Goal: Obtain resource: Download file/media

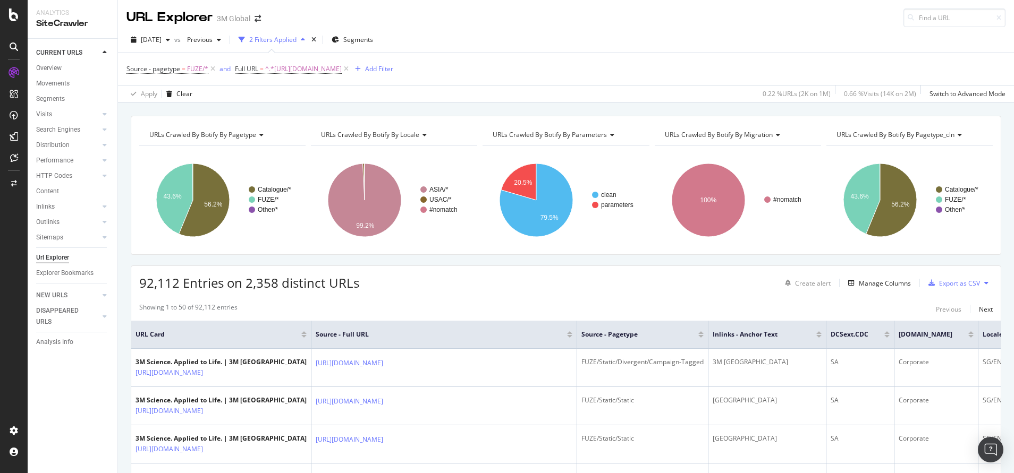
scroll to position [13, 0]
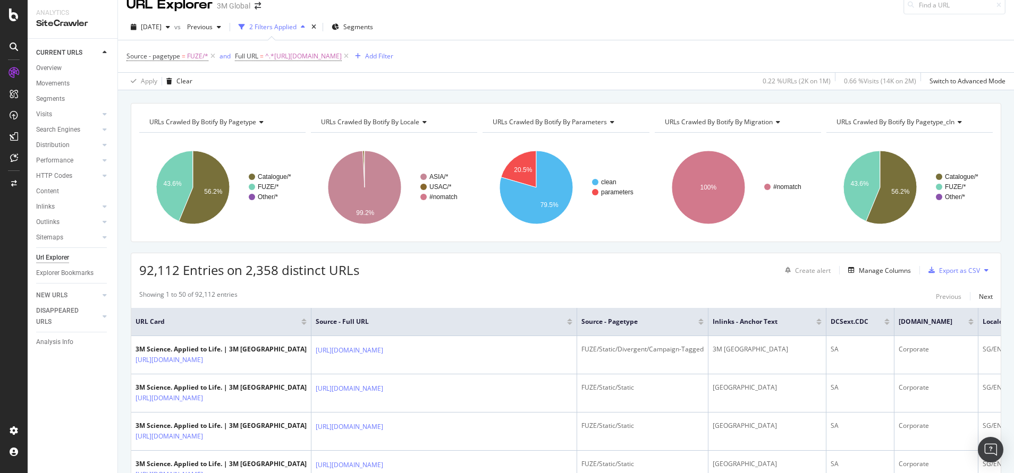
click at [336, 57] on span "^.*[URL][DOMAIN_NAME]" at bounding box center [303, 56] width 77 height 15
click at [298, 103] on input "[URL][DOMAIN_NAME]" at bounding box center [294, 100] width 100 height 17
paste input "[DOMAIN_NAME][URL]"
type input "[URL][DOMAIN_NAME]"
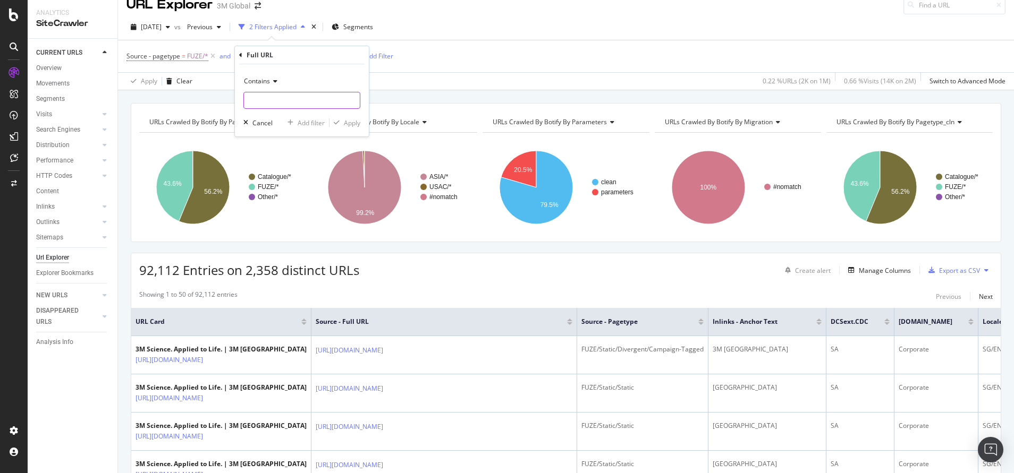
paste input "[URL][DOMAIN_NAME]"
drag, startPoint x: 277, startPoint y: 102, endPoint x: 376, endPoint y: 103, distance: 99.4
click at [376, 103] on body "Analytics SiteCrawler CURRENT URLS Overview Movements Segments Visits Analysis …" at bounding box center [507, 236] width 1014 height 473
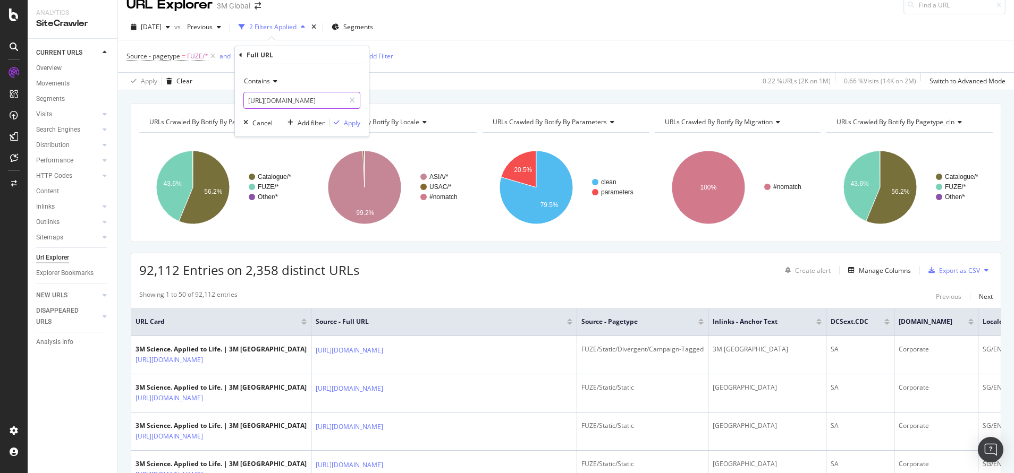
type input "[URL][DOMAIN_NAME]"
click at [360, 125] on div "Contains [URL][DOMAIN_NAME] Cancel Add filter Apply" at bounding box center [302, 100] width 134 height 72
click at [357, 124] on div "Apply" at bounding box center [352, 122] width 16 height 9
click at [357, 124] on div "URLs Crawled By Botify By pagetype Chart (by Value) Table Expand Export as CSV …" at bounding box center [566, 172] width 870 height 139
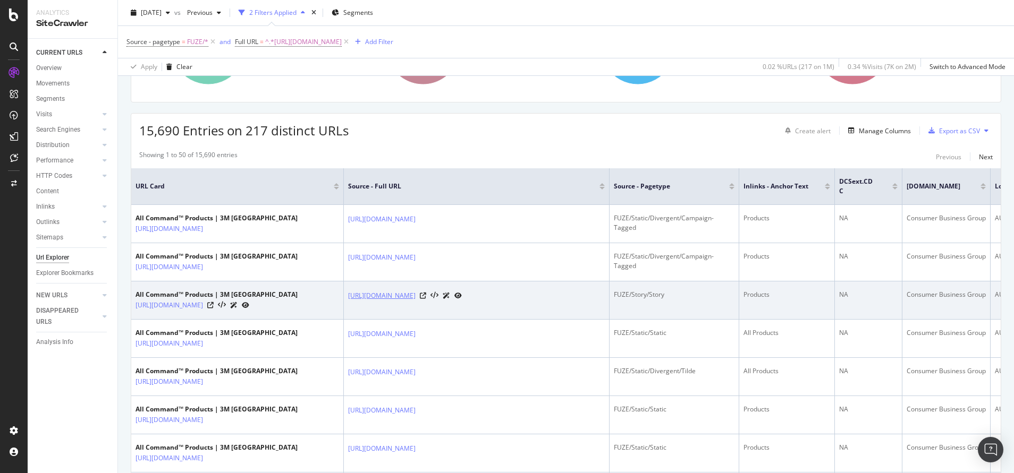
scroll to position [149, 0]
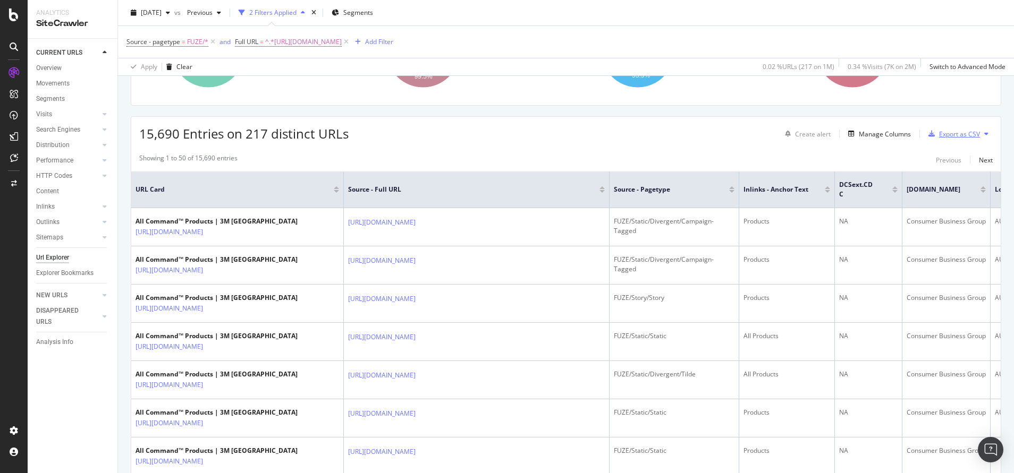
click at [951, 130] on div "Export as CSV" at bounding box center [959, 134] width 41 height 9
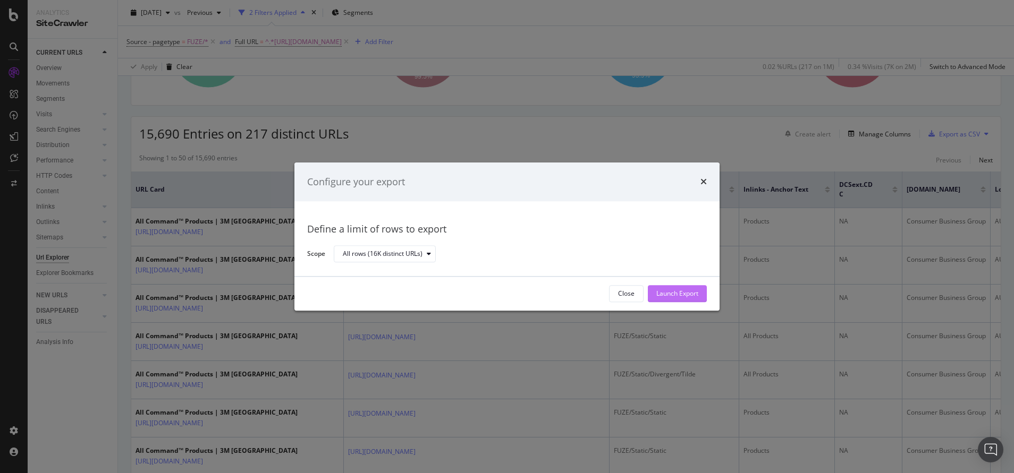
click at [676, 296] on div "Launch Export" at bounding box center [677, 294] width 42 height 9
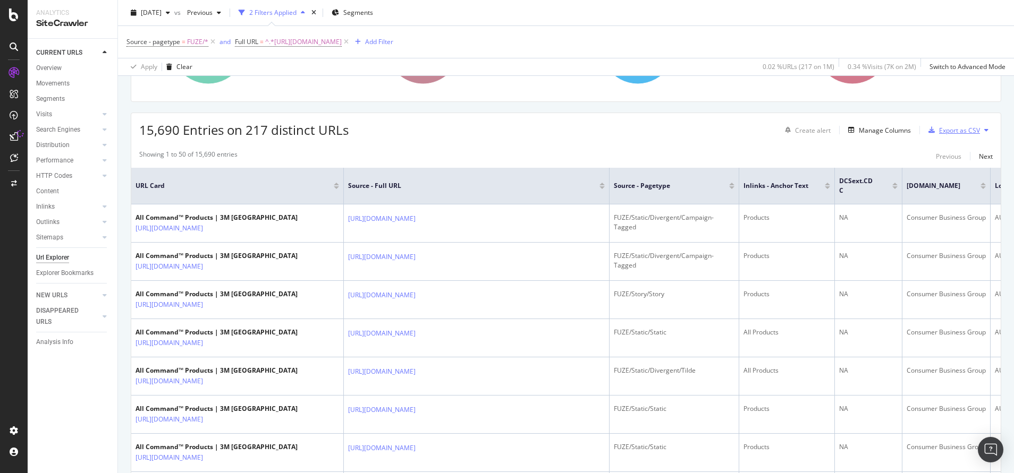
scroll to position [154, 0]
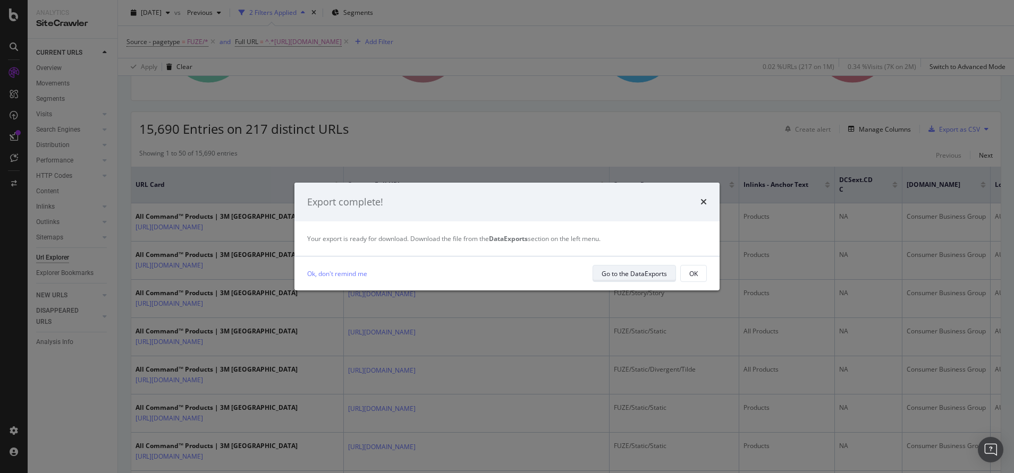
click at [618, 275] on div "Go to the DataExports" at bounding box center [633, 273] width 65 height 9
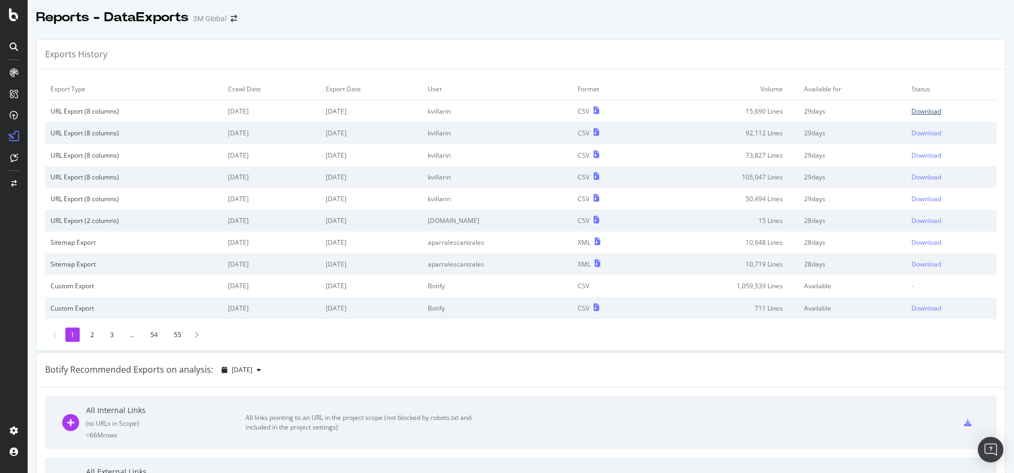
click at [911, 115] on div "Download" at bounding box center [926, 111] width 30 height 9
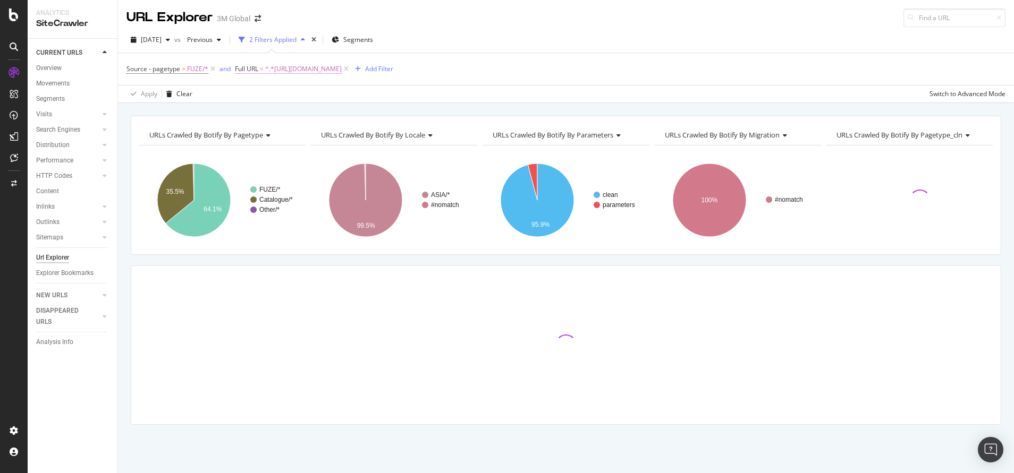
click at [342, 64] on span "^.*[URL][DOMAIN_NAME]" at bounding box center [303, 69] width 77 height 15
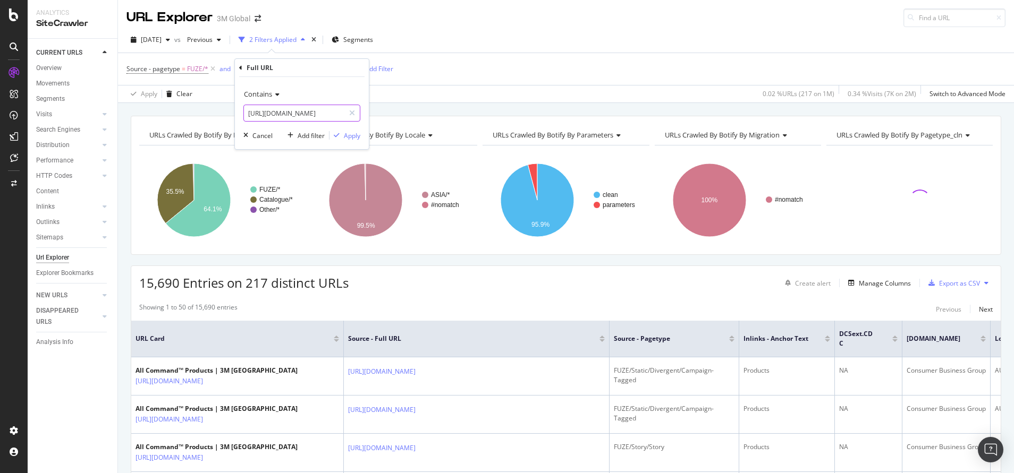
click at [317, 112] on input "[URL][DOMAIN_NAME]" at bounding box center [294, 113] width 100 height 17
paste input "[DOMAIN_NAME][URL]"
type input "[URL][DOMAIN_NAME]"
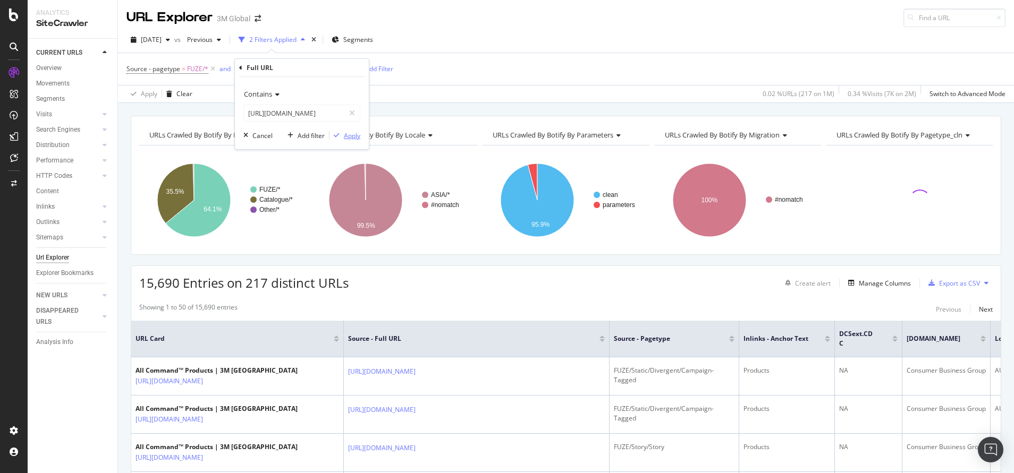
click at [354, 135] on div "Apply" at bounding box center [352, 135] width 16 height 9
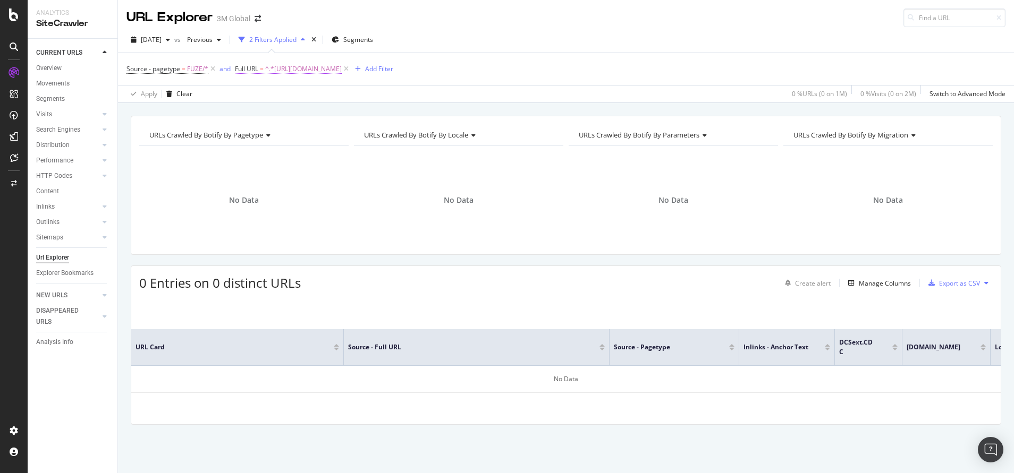
click at [302, 64] on span "^.*[URL][DOMAIN_NAME]" at bounding box center [303, 69] width 77 height 15
click at [310, 112] on input "[URL][DOMAIN_NAME]" at bounding box center [294, 113] width 100 height 17
type input "[URL][DOMAIN_NAME]"
click at [348, 138] on div "Apply" at bounding box center [352, 135] width 16 height 9
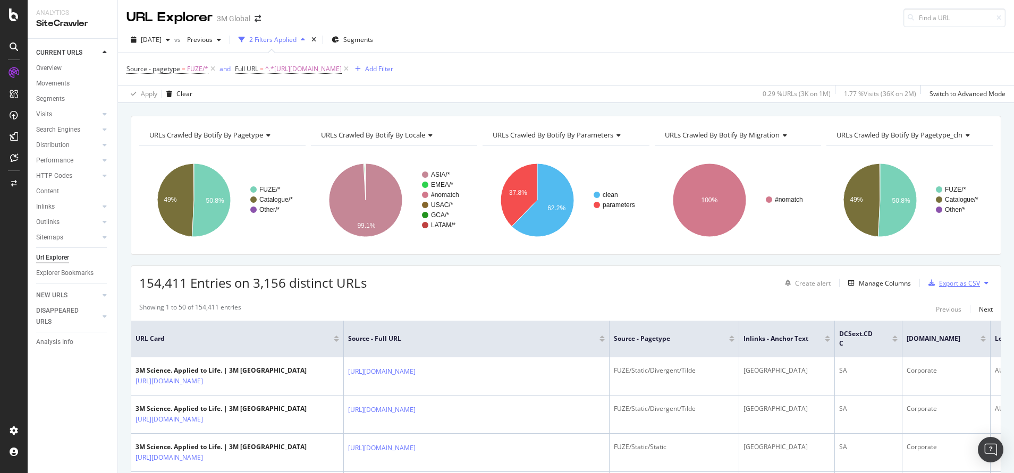
click at [944, 281] on div "Export as CSV" at bounding box center [959, 283] width 41 height 9
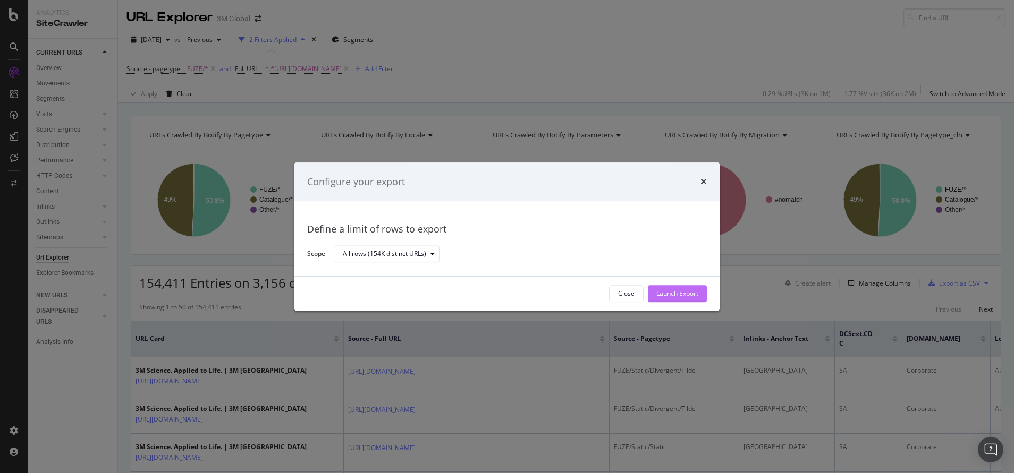
click at [668, 293] on div "Launch Export" at bounding box center [677, 294] width 42 height 9
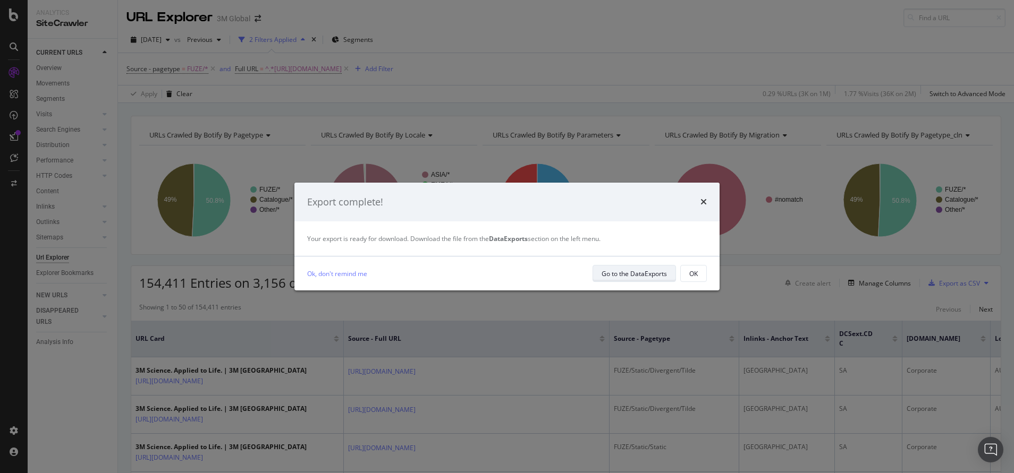
click at [642, 278] on div "Go to the DataExports" at bounding box center [633, 273] width 65 height 9
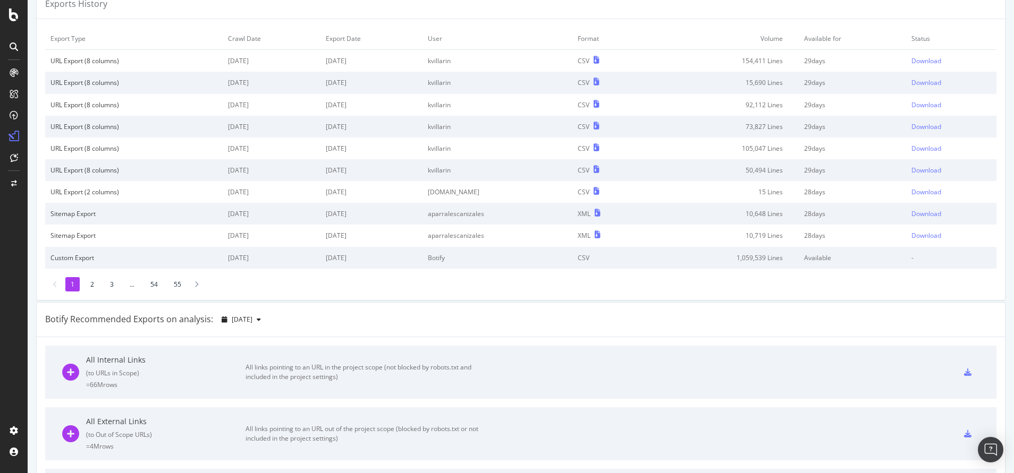
scroll to position [38, 0]
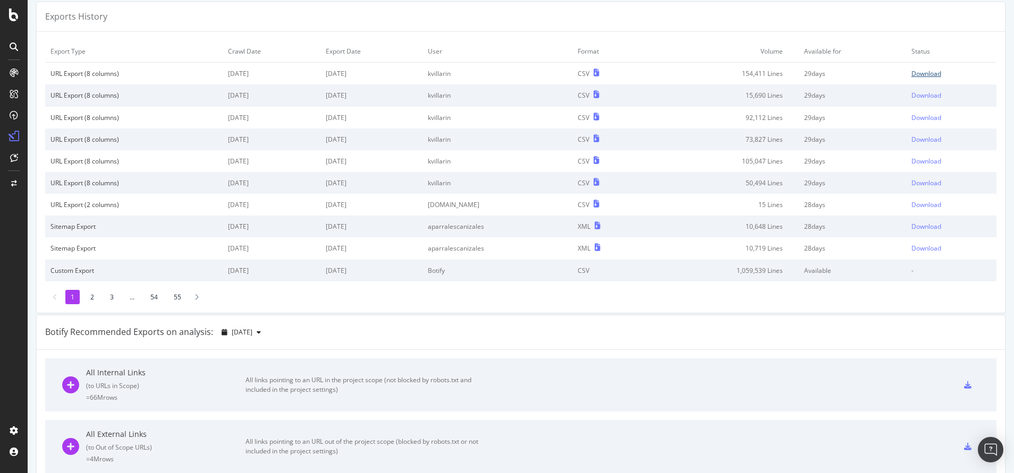
click at [911, 74] on div "Download" at bounding box center [926, 73] width 30 height 9
